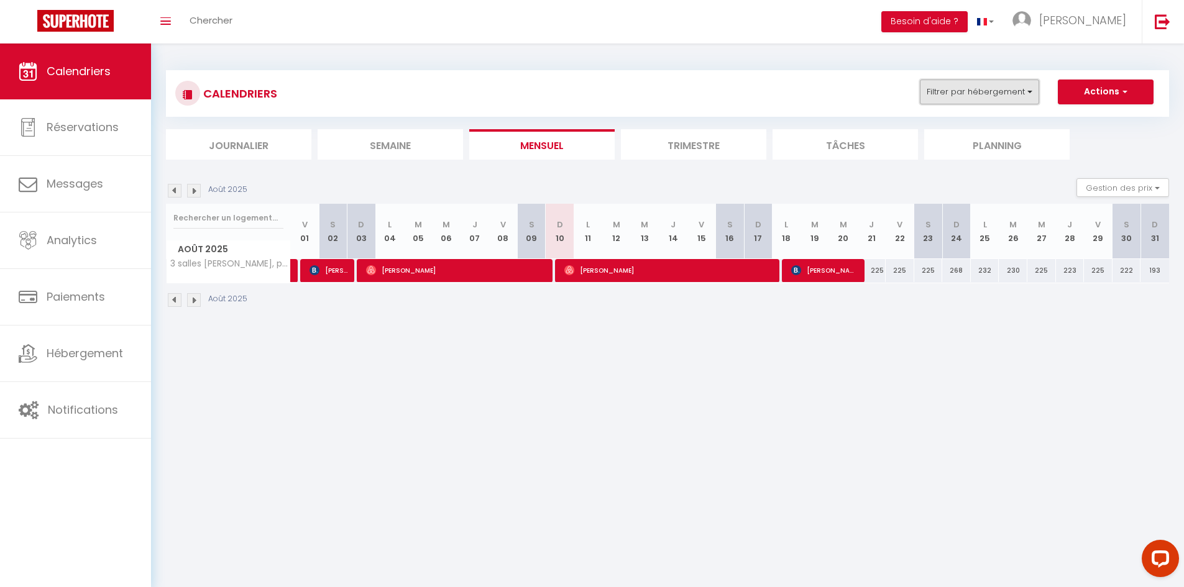
click at [966, 87] on button "Filtrer par hébergement" at bounding box center [979, 92] width 119 height 25
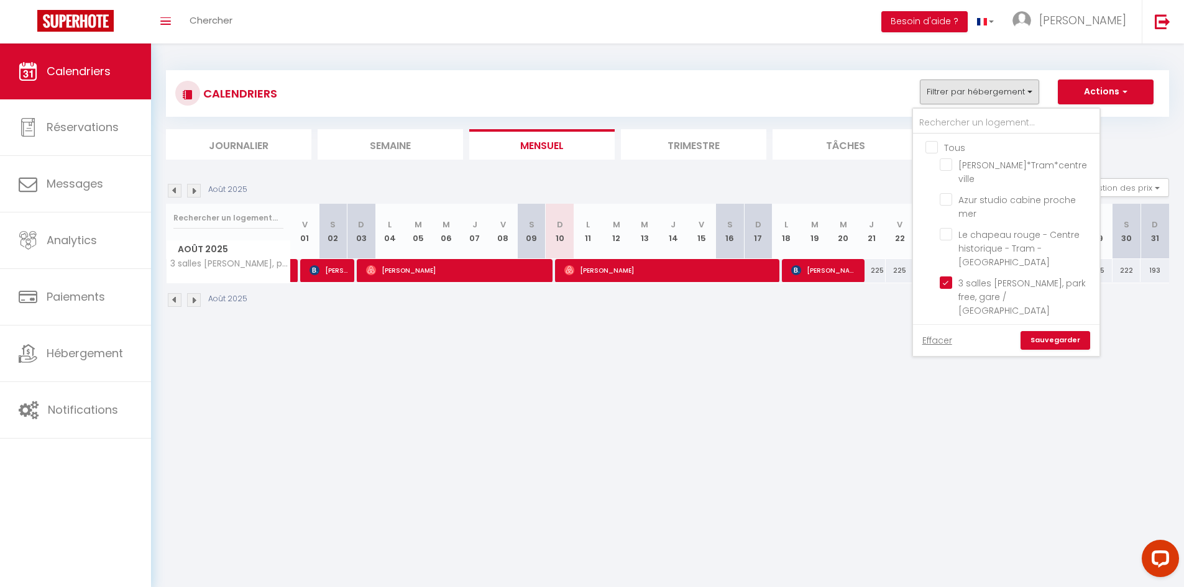
click at [928, 146] on input "Tous" at bounding box center [1019, 146] width 186 height 12
checkbox input "true"
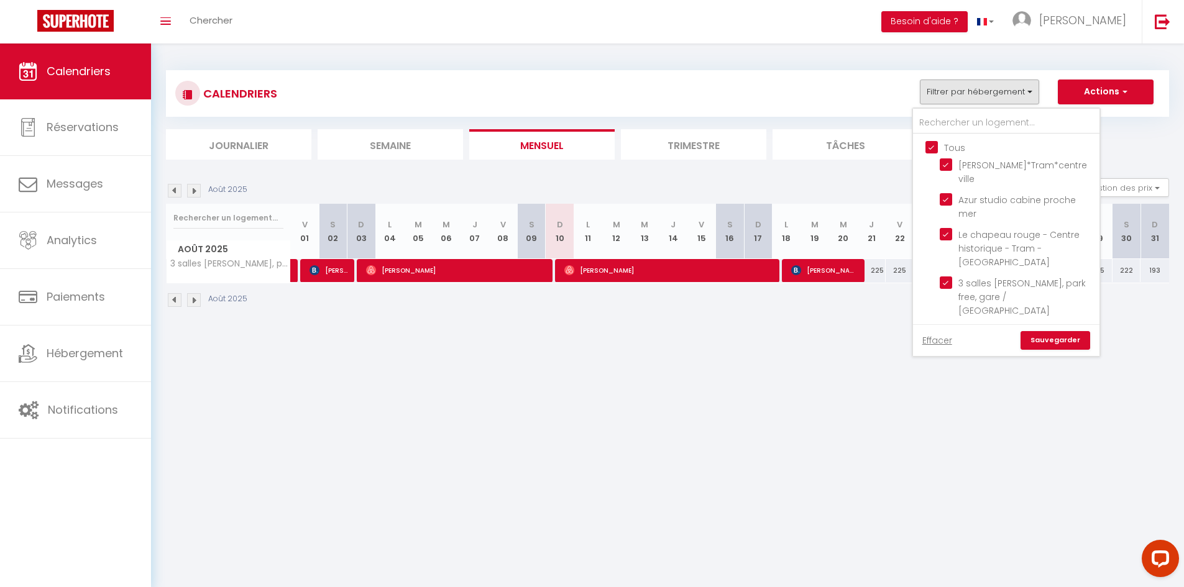
checkbox input "true"
click at [1052, 344] on link "Sauvegarder" at bounding box center [1056, 340] width 70 height 19
